Goal: Task Accomplishment & Management: Use online tool/utility

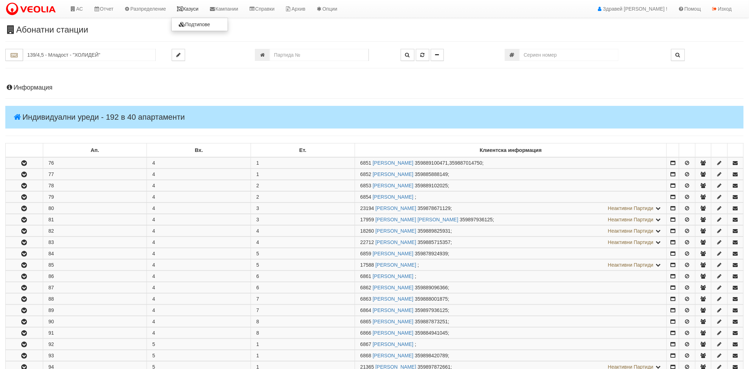
click at [195, 11] on link "Казуси" at bounding box center [187, 9] width 33 height 18
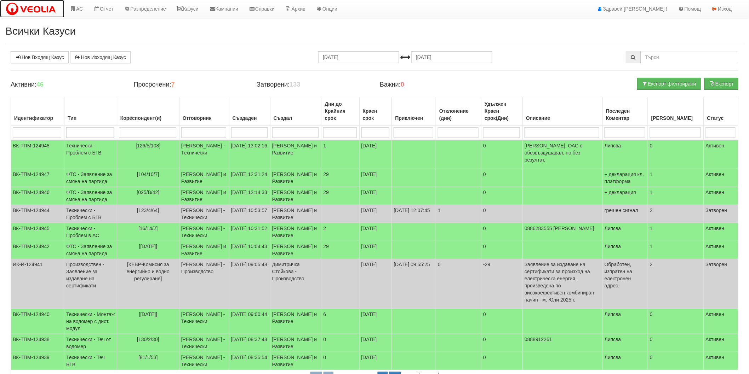
click at [55, 8] on img at bounding box center [32, 9] width 54 height 15
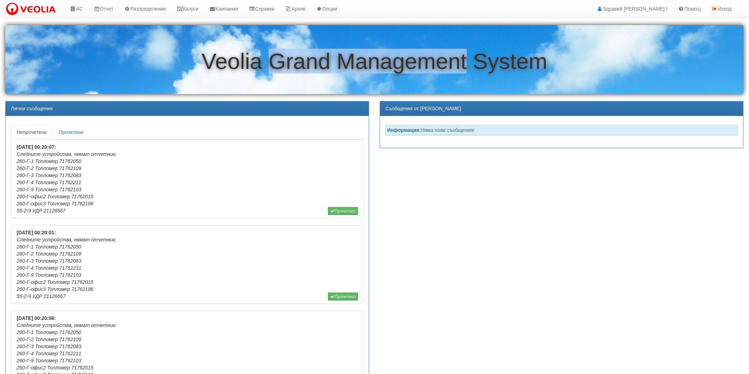
drag, startPoint x: 273, startPoint y: 65, endPoint x: 466, endPoint y: 73, distance: 193.3
click at [466, 73] on h1 "Veolia Grand Management System" at bounding box center [374, 61] width 738 height 24
click at [277, 52] on h1 "Veolia Grand Management System" at bounding box center [374, 61] width 738 height 24
drag, startPoint x: 289, startPoint y: 60, endPoint x: 466, endPoint y: 65, distance: 176.6
click at [466, 65] on h1 "Veolia Grand Management System" at bounding box center [374, 61] width 738 height 24
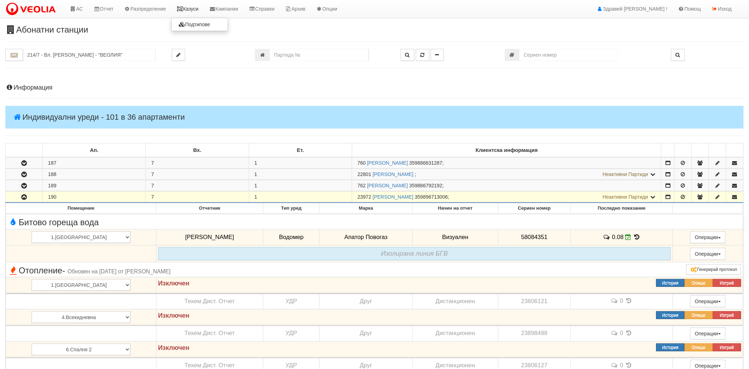
click at [190, 7] on link "Казуси" at bounding box center [187, 9] width 33 height 18
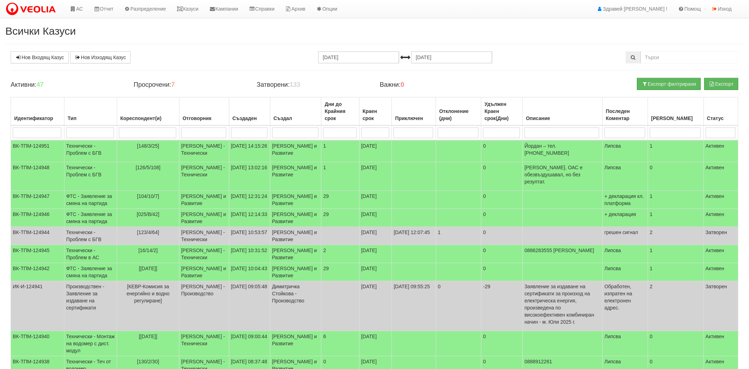
click at [694, 64] on div "Нов Входящ Казус Нов Изходящ Казус [DATE] [DATE] Зареждане на казусите... Актив…" at bounding box center [374, 223] width 738 height 344
click at [693, 62] on input "text" at bounding box center [689, 57] width 98 height 12
type input "148/1/44"
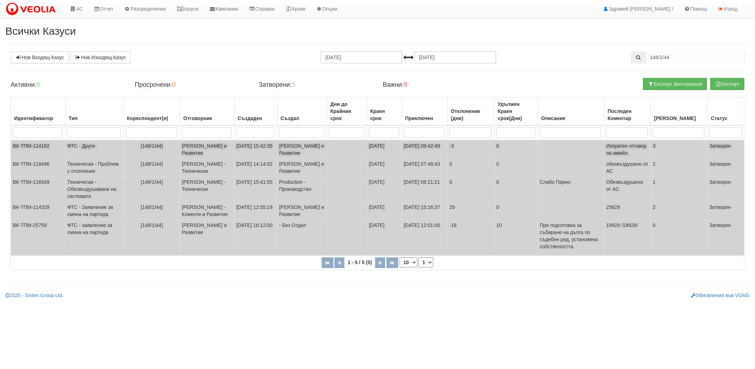
click at [219, 152] on td "[PERSON_NAME] и Развитие" at bounding box center [207, 149] width 54 height 18
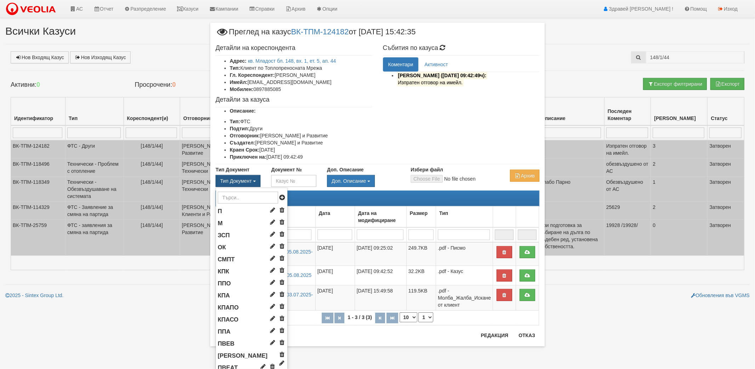
click at [245, 175] on button "Тип Документ" at bounding box center [237, 181] width 45 height 12
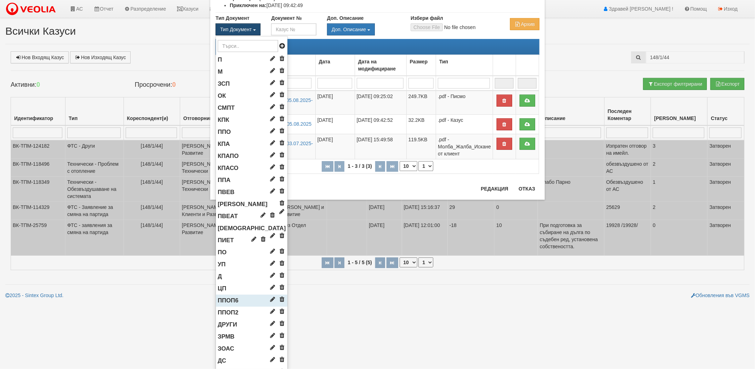
scroll to position [79, 0]
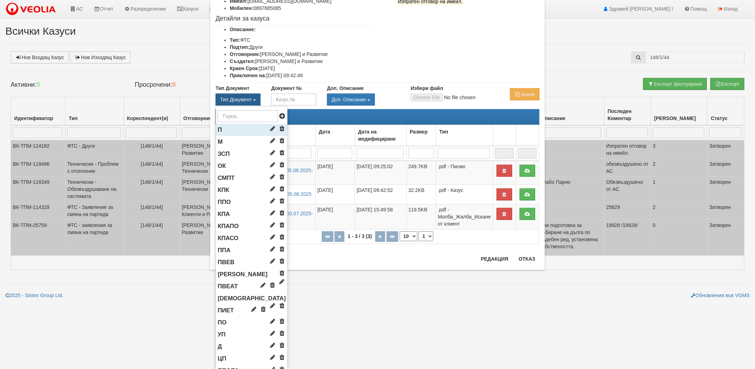
click at [228, 131] on li "П" at bounding box center [251, 130] width 71 height 12
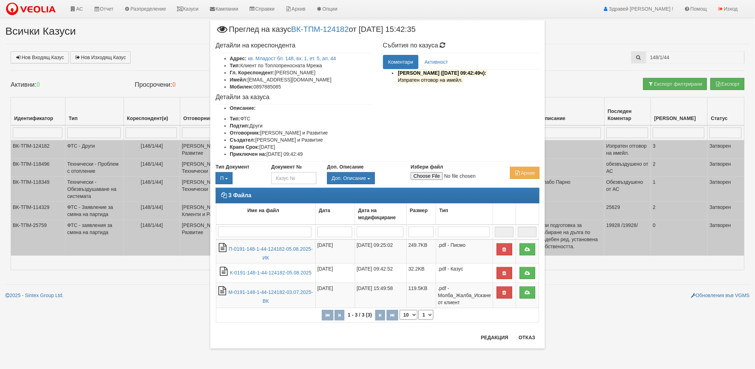
scroll to position [0, 0]
click at [284, 177] on input "Документ №" at bounding box center [293, 178] width 45 height 12
type input "124182"
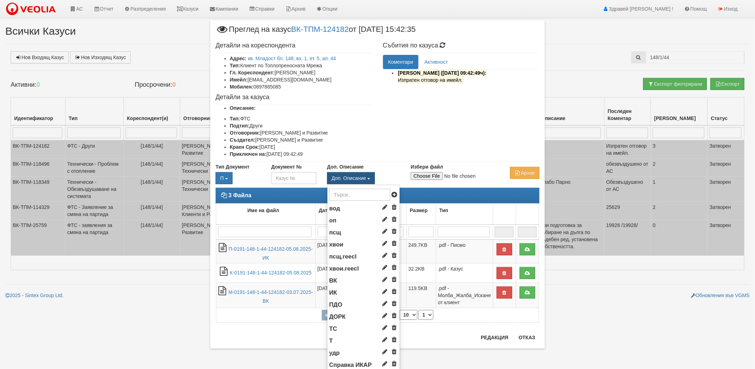
click at [360, 176] on span "Доп. Описание" at bounding box center [348, 178] width 34 height 6
click at [336, 288] on li "ИК" at bounding box center [363, 293] width 72 height 12
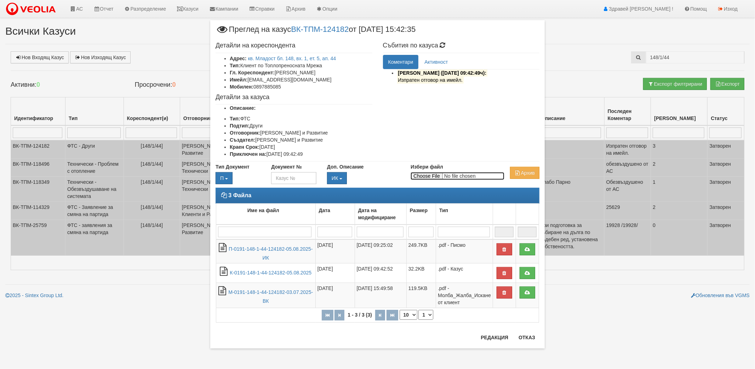
click at [434, 177] on input "Избери файл" at bounding box center [457, 176] width 94 height 8
type input "C:\fakepath\DOC107.pdf"
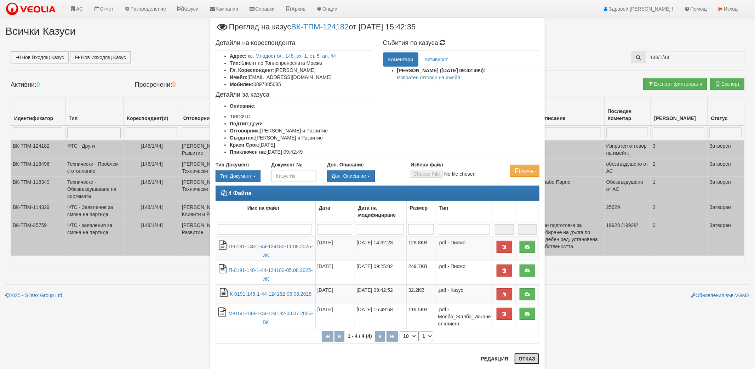
click at [516, 354] on button "Отказ" at bounding box center [526, 358] width 25 height 11
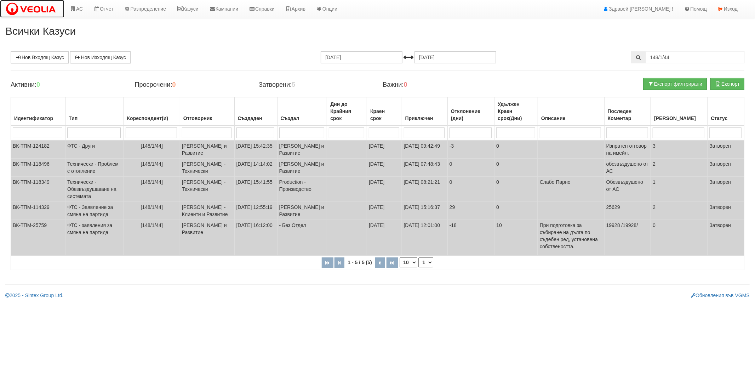
click at [40, 10] on img at bounding box center [32, 9] width 54 height 15
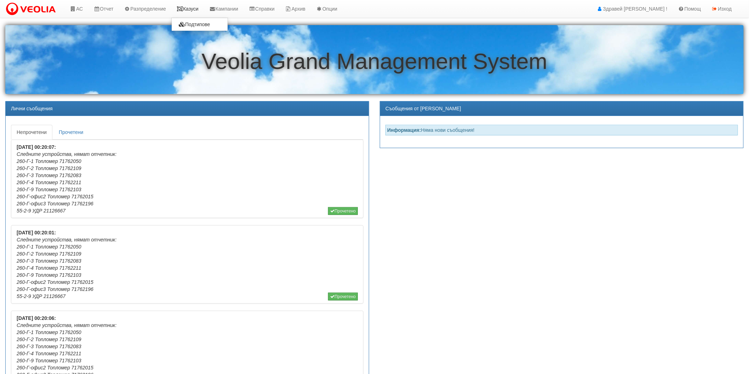
click at [194, 5] on link "Казуси" at bounding box center [187, 9] width 33 height 18
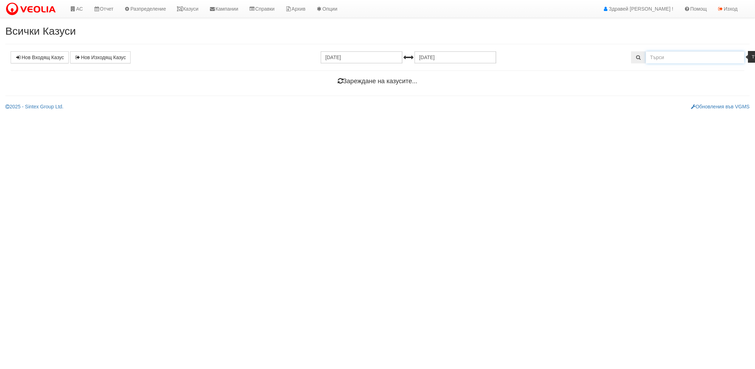
click at [663, 55] on input "text" at bounding box center [695, 57] width 99 height 12
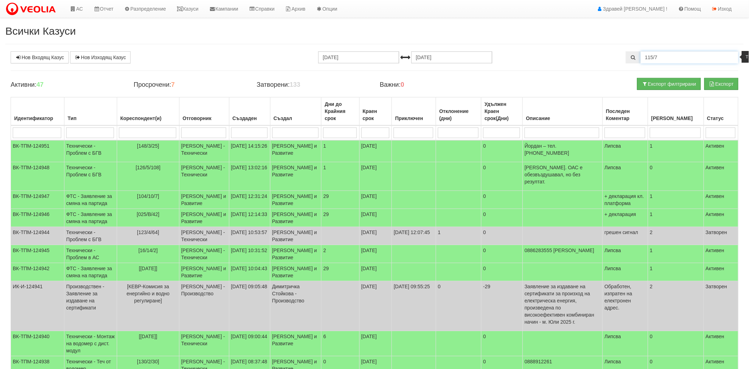
type input "115/7"
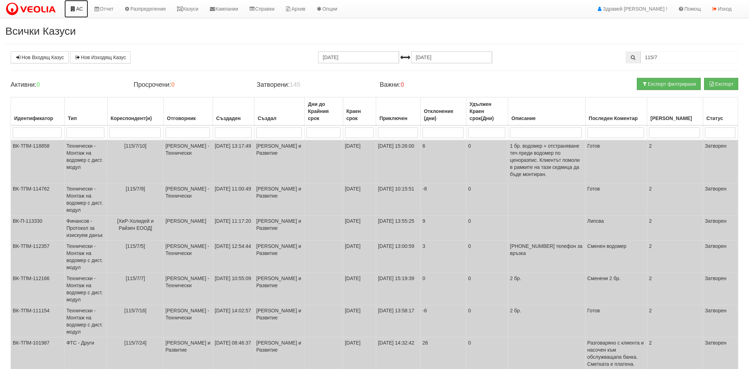
click at [73, 12] on link "АС" at bounding box center [76, 9] width 24 height 18
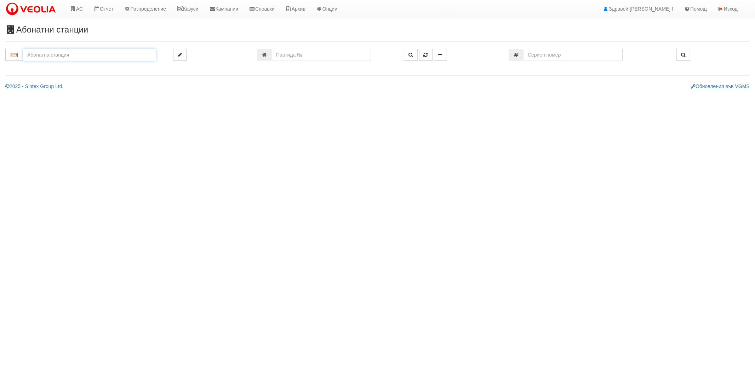
click at [67, 52] on input "text" at bounding box center [89, 55] width 133 height 12
click at [34, 56] on input "text" at bounding box center [89, 55] width 133 height 12
type input "115"
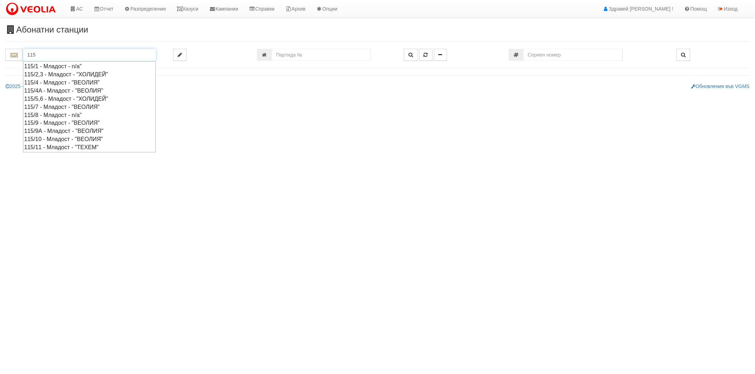
click at [77, 54] on input "115" at bounding box center [89, 55] width 133 height 12
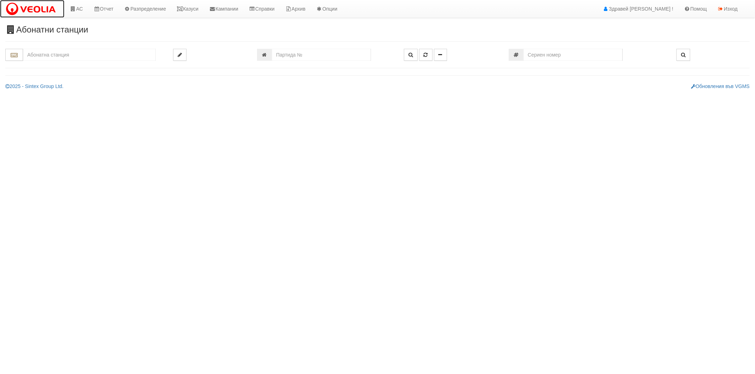
click at [51, 8] on img at bounding box center [32, 9] width 54 height 15
